Goal: Register for event/course

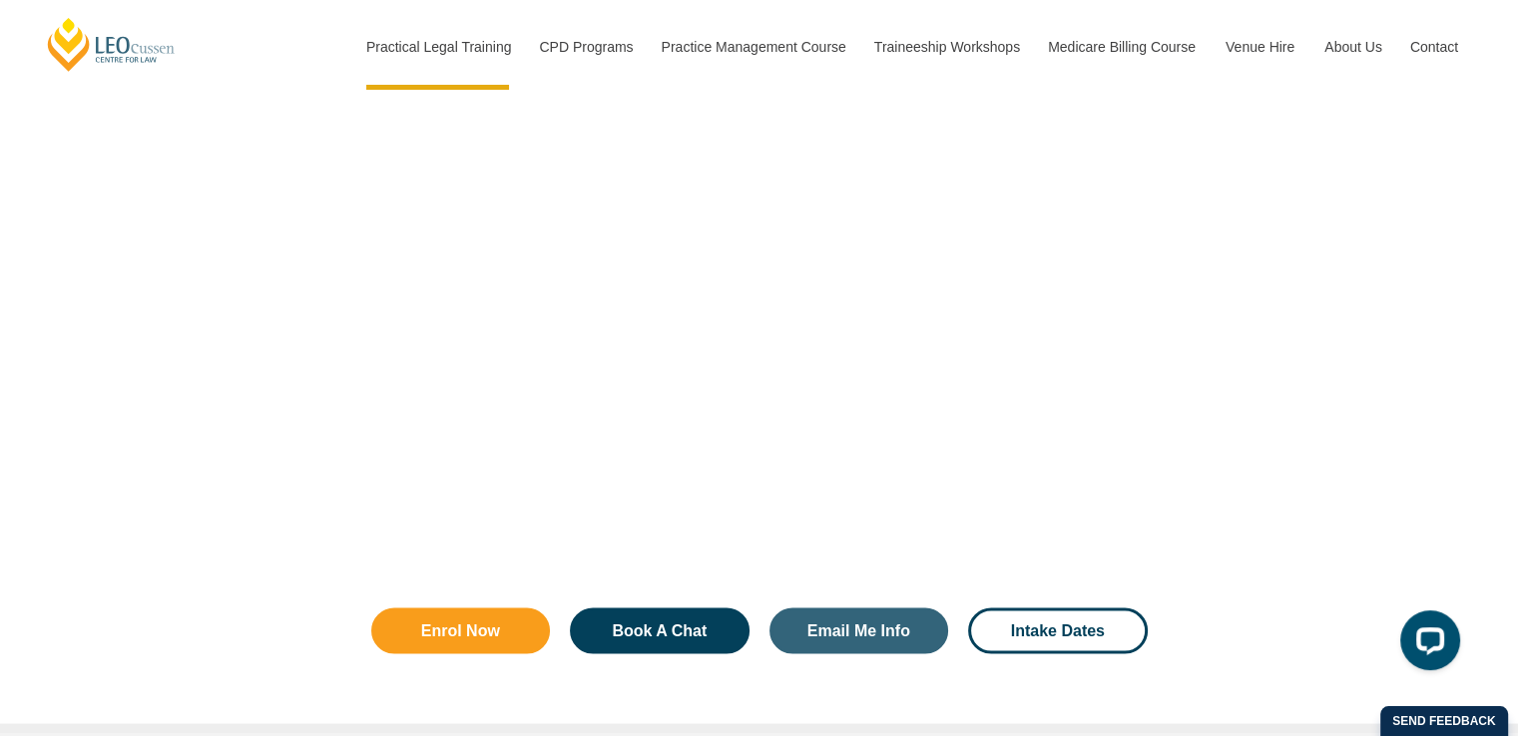
scroll to position [3692, 0]
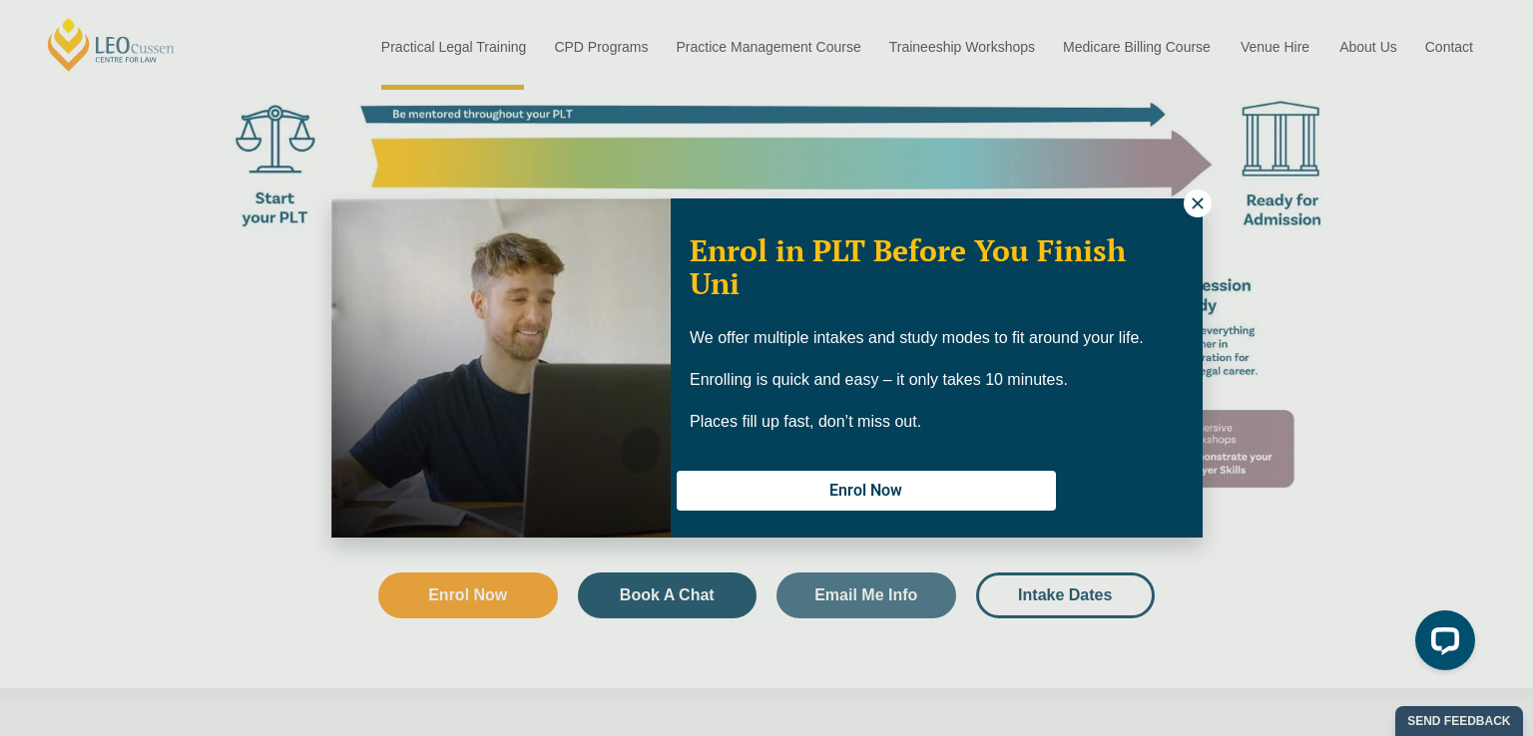
click at [1199, 211] on icon at bounding box center [1197, 204] width 18 height 18
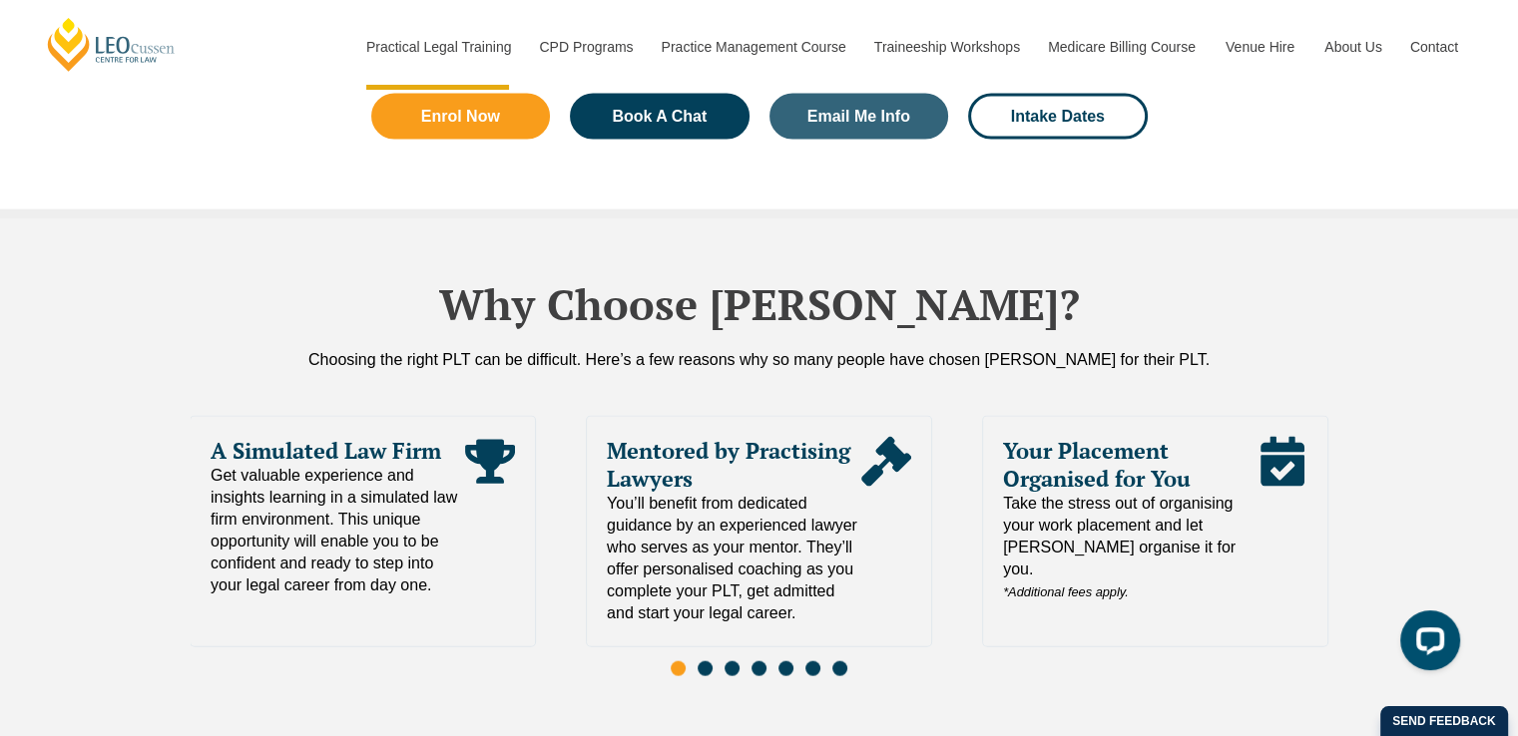
scroll to position [4290, 0]
